Goal: Check status

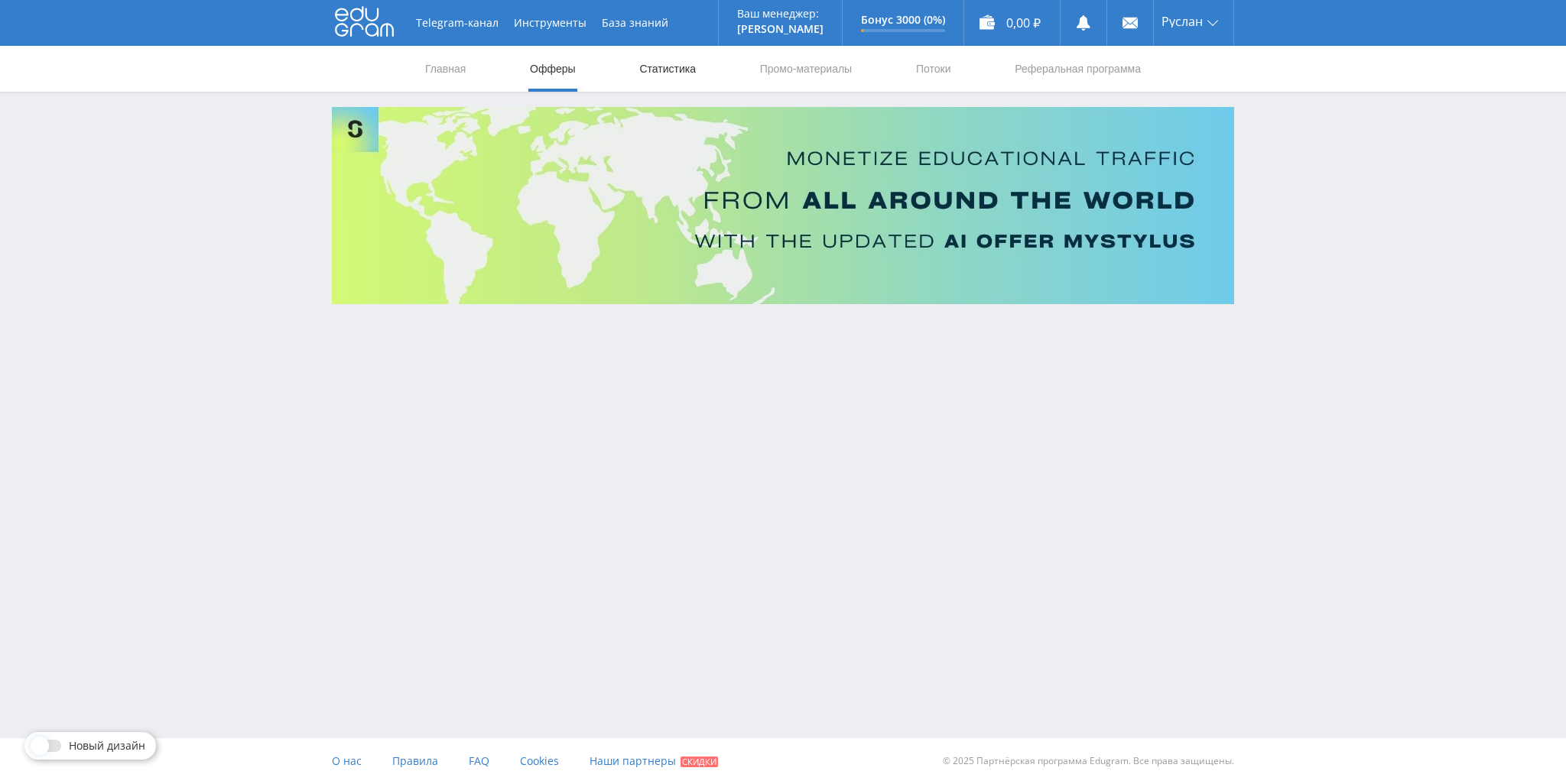
click at [649, 68] on link "Статистика" at bounding box center [667, 68] width 60 height 46
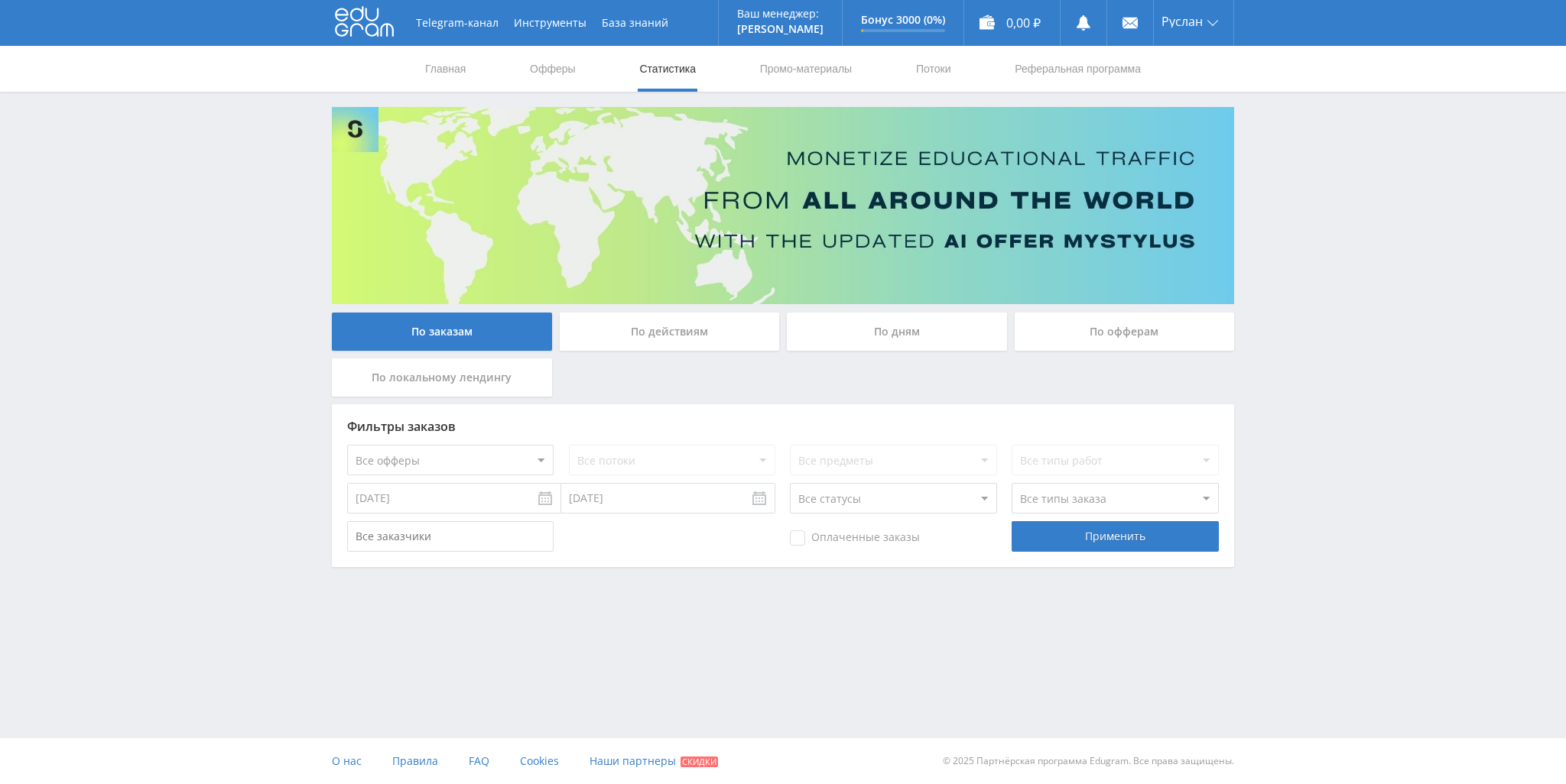
click at [900, 328] on div "По дням" at bounding box center [897, 331] width 220 height 38
click at [0, 0] on input "По дням" at bounding box center [0, 0] width 0 height 0
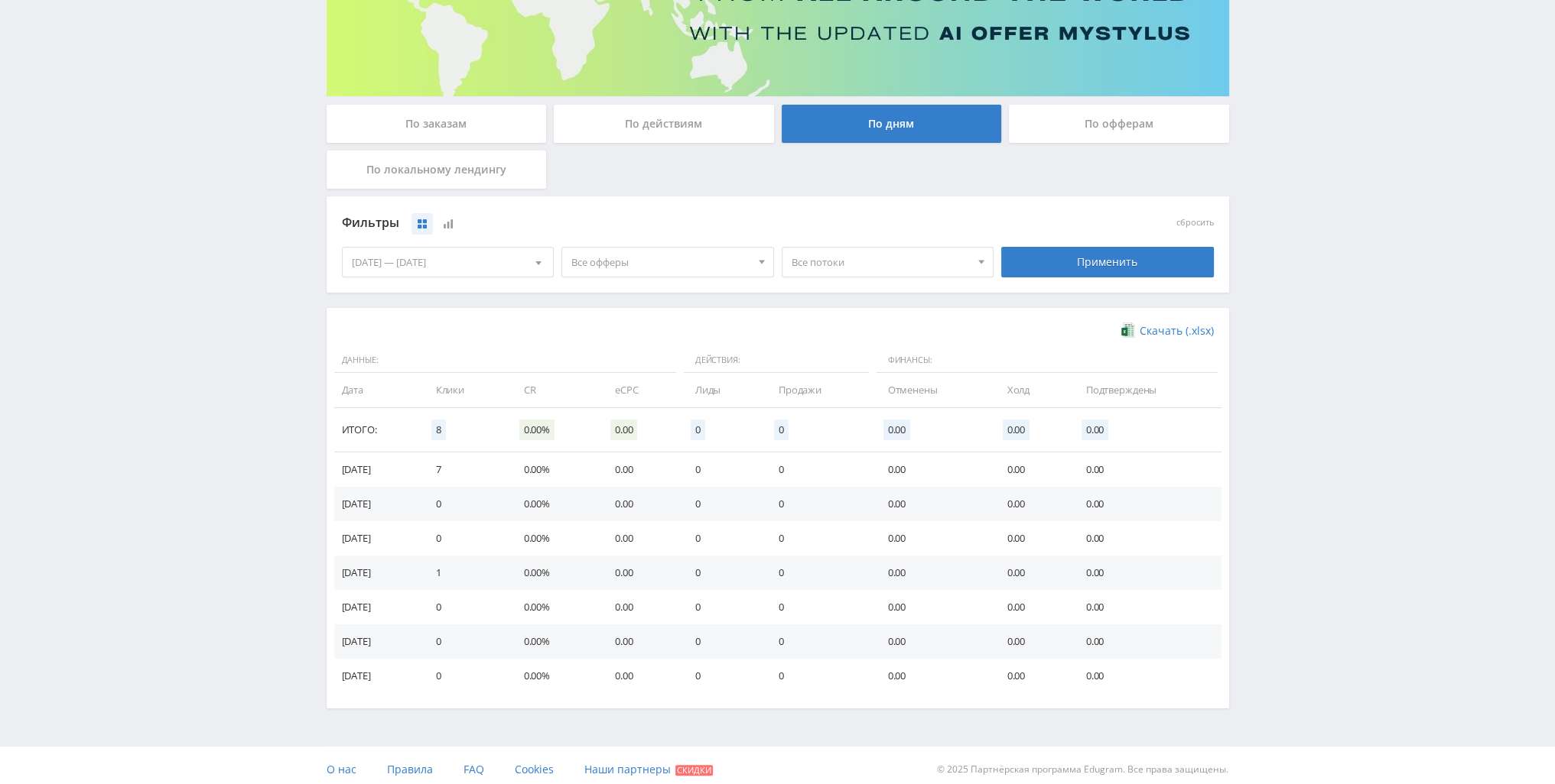
scroll to position [216, 0]
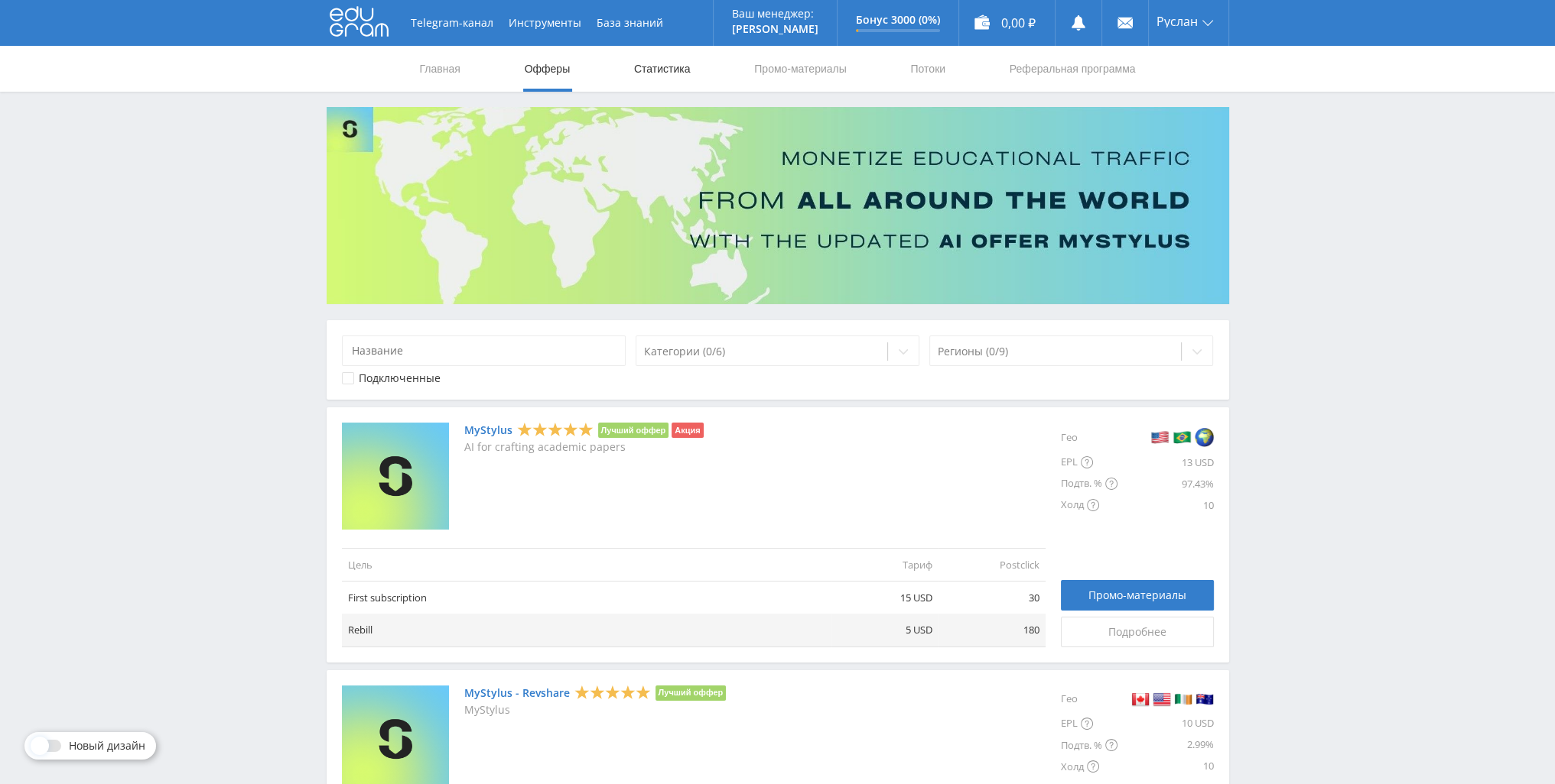
click at [663, 69] on link "Статистика" at bounding box center [662, 68] width 60 height 46
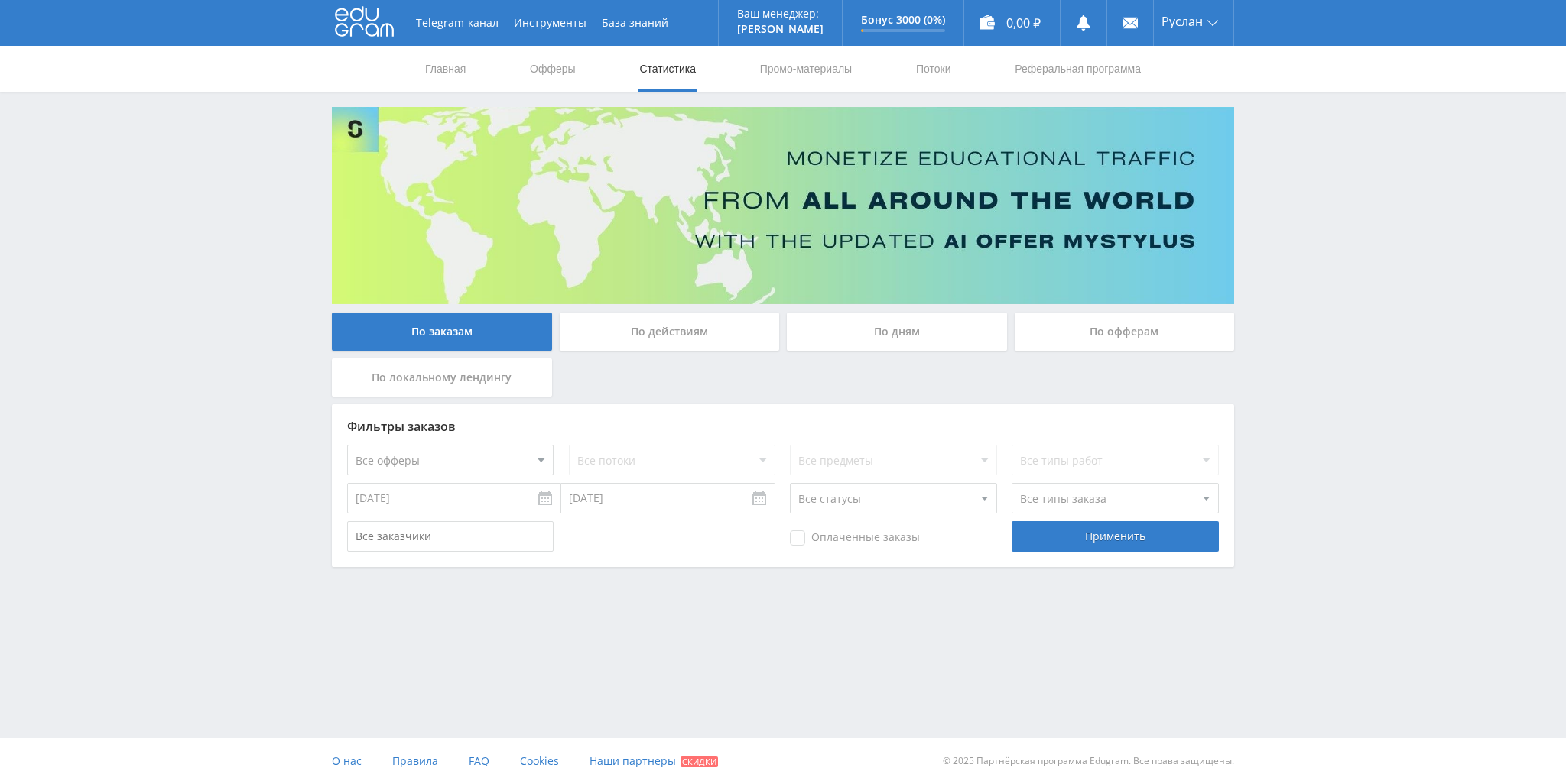
click at [847, 337] on div "По дням" at bounding box center [897, 331] width 220 height 38
click at [0, 0] on input "По дням" at bounding box center [0, 0] width 0 height 0
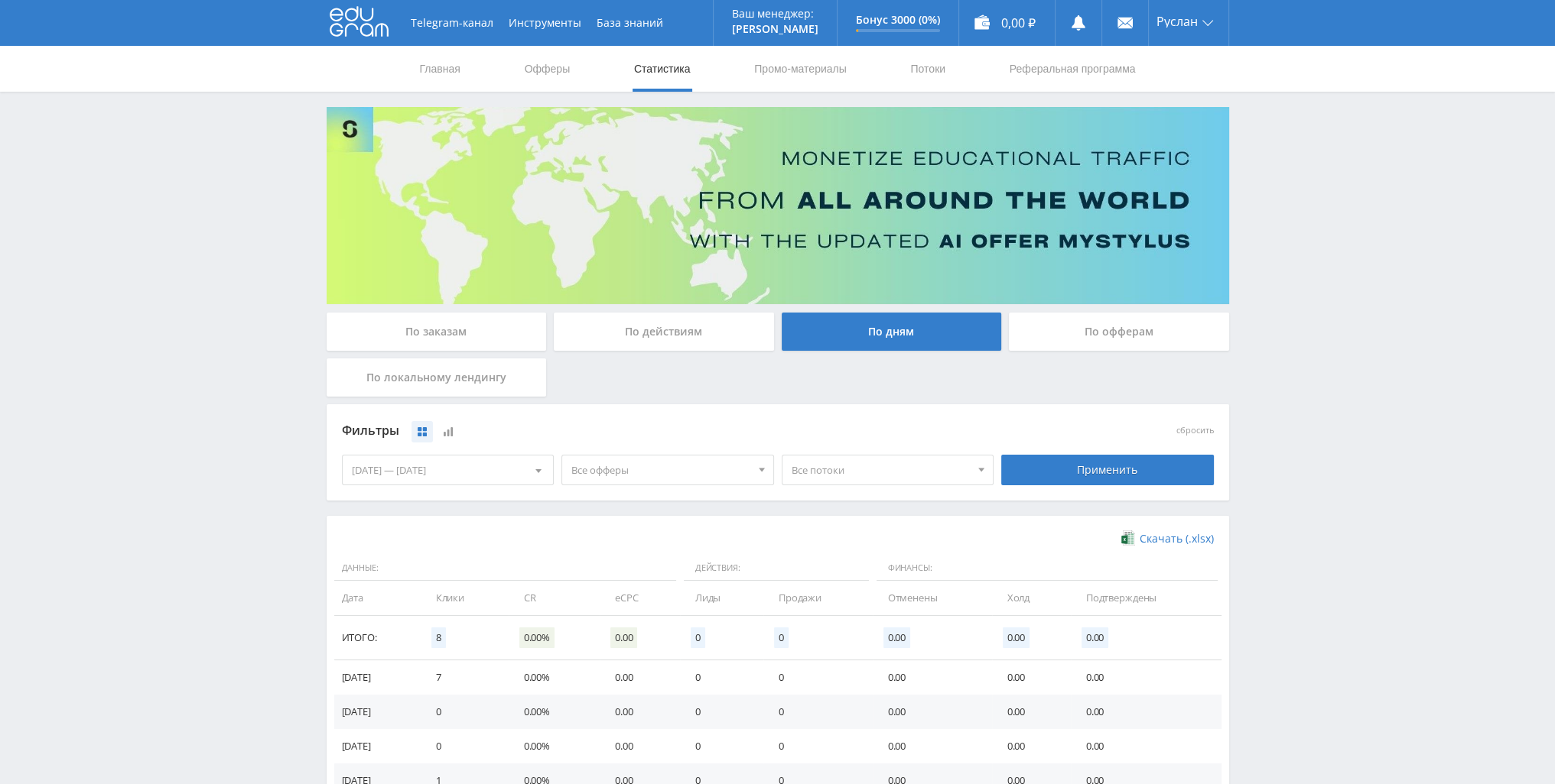
click at [721, 353] on div "По действиям" at bounding box center [663, 335] width 228 height 46
click at [722, 339] on div "По действиям" at bounding box center [663, 331] width 220 height 38
click at [0, 0] on input "По действиям" at bounding box center [0, 0] width 0 height 0
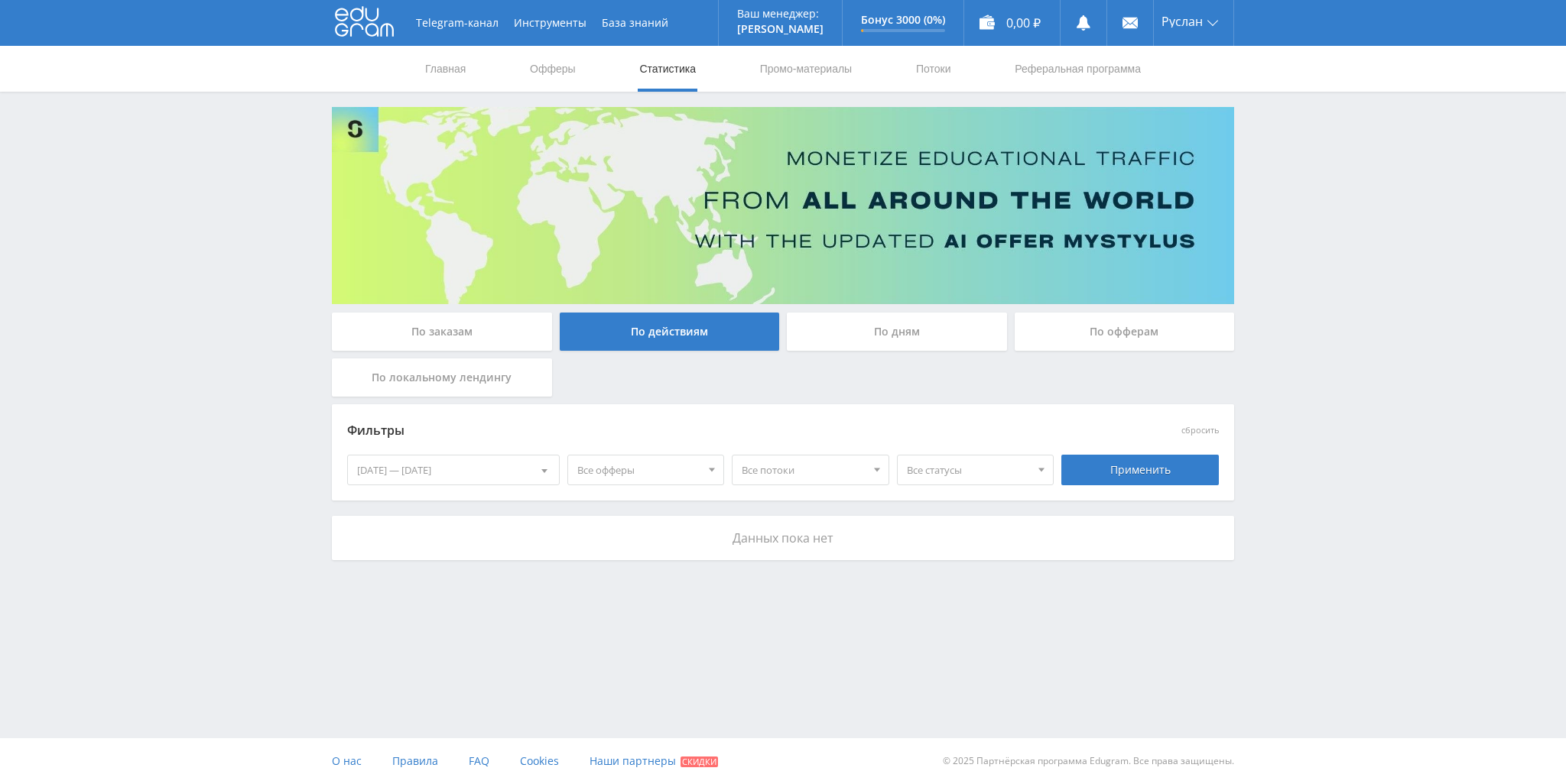
click at [1106, 346] on div "По офферам" at bounding box center [1125, 331] width 220 height 38
click at [0, 0] on input "По офферам" at bounding box center [0, 0] width 0 height 0
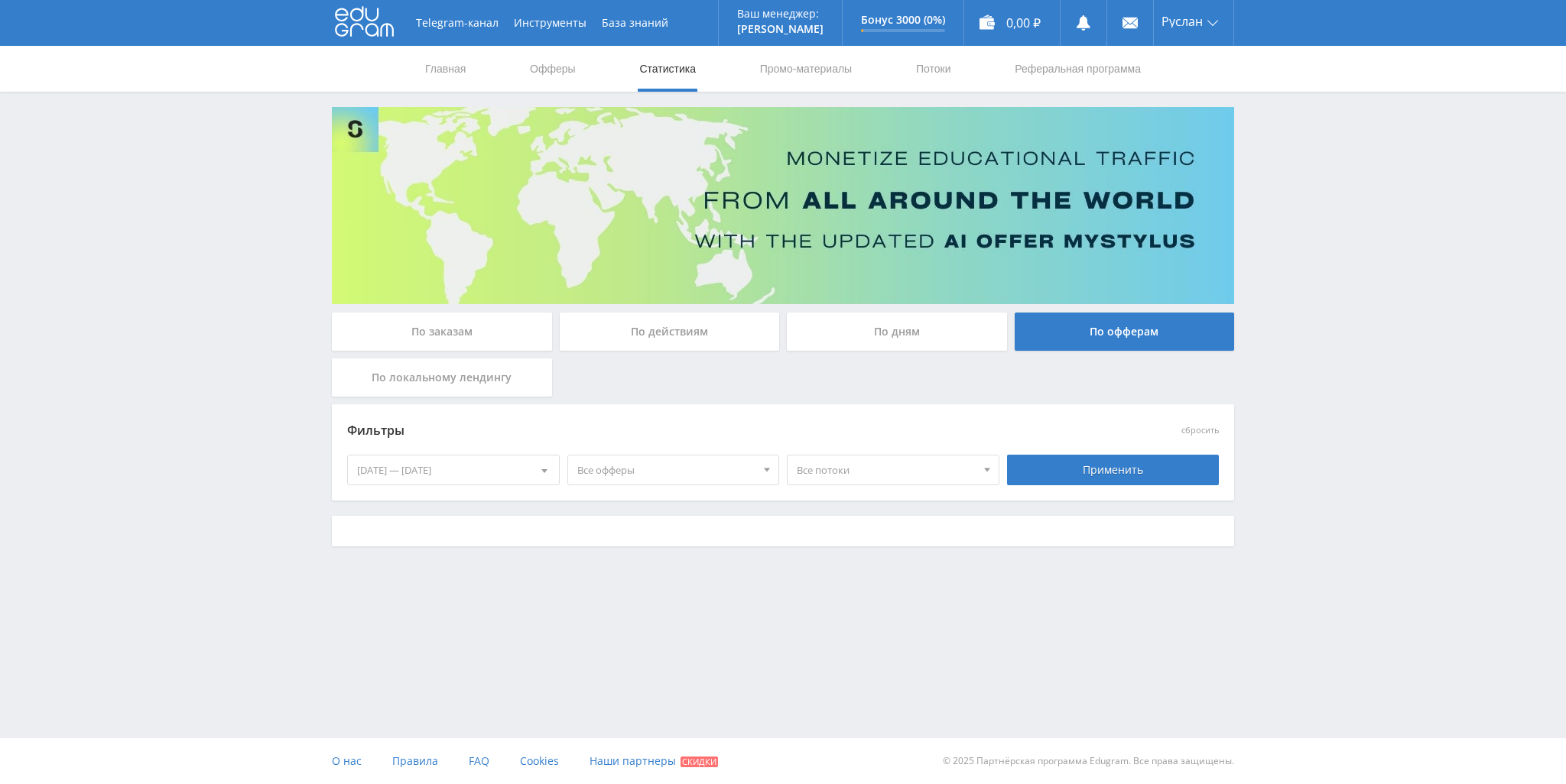
click at [1109, 334] on div "По офферам" at bounding box center [1125, 331] width 220 height 38
click at [0, 0] on input "По офферам" at bounding box center [0, 0] width 0 height 0
